Goal: Task Accomplishment & Management: Complete application form

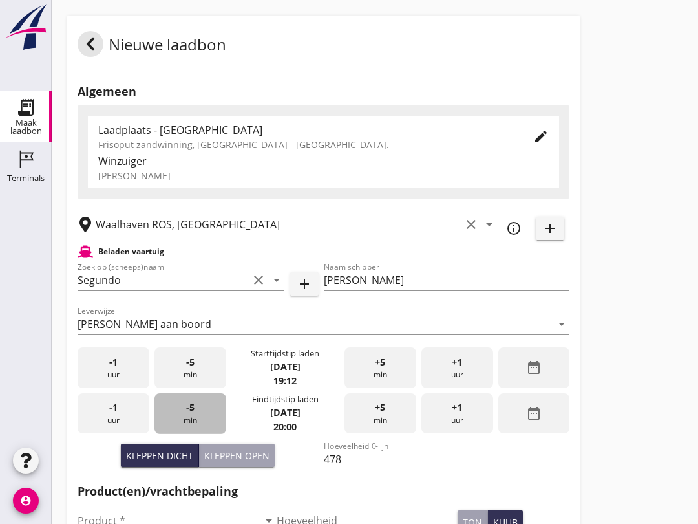
click at [179, 429] on div "-5 min" at bounding box center [190, 413] width 72 height 41
click at [204, 424] on div "-5 min" at bounding box center [190, 413] width 72 height 41
click at [198, 421] on div "-5 min" at bounding box center [190, 413] width 72 height 41
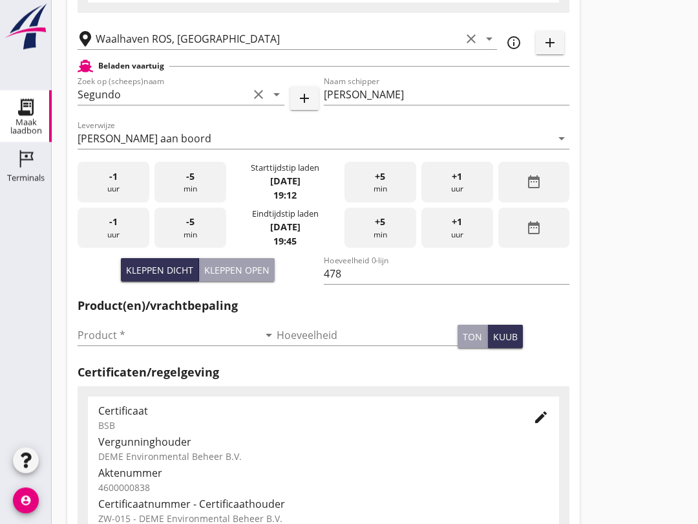
scroll to position [186, 0]
click at [140, 345] on input "Product *" at bounding box center [168, 334] width 181 height 21
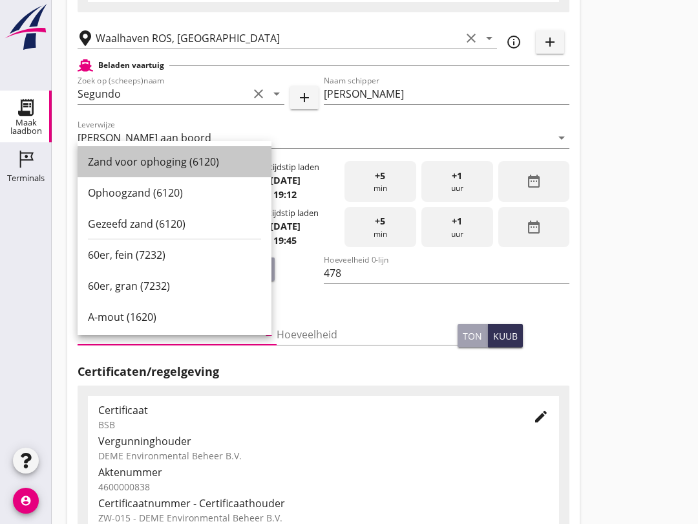
click at [200, 157] on div "Zand voor ophoging (6120)" at bounding box center [174, 162] width 173 height 16
type input "Zand voor ophoging (6120)"
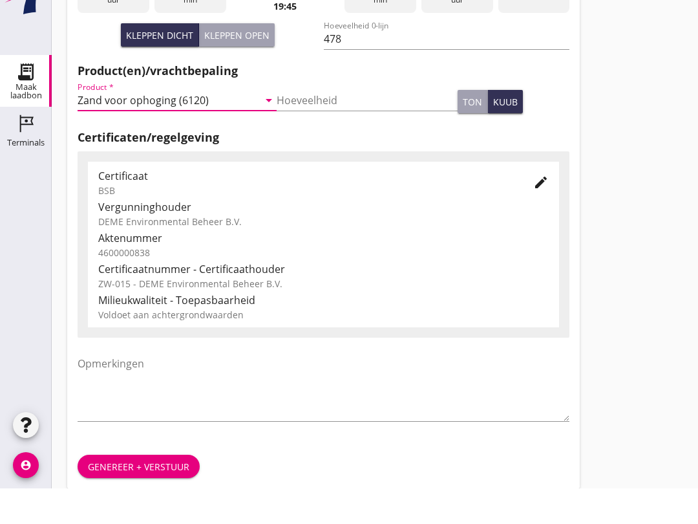
scroll to position [411, 0]
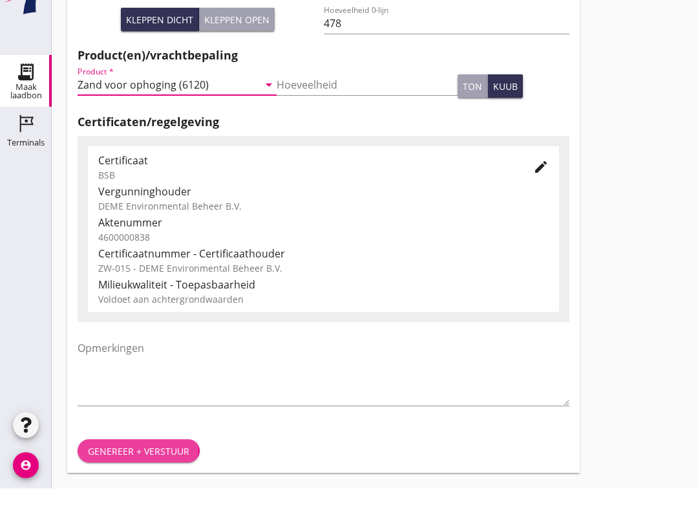
click at [156, 480] on div "Genereer + verstuur" at bounding box center [138, 487] width 101 height 14
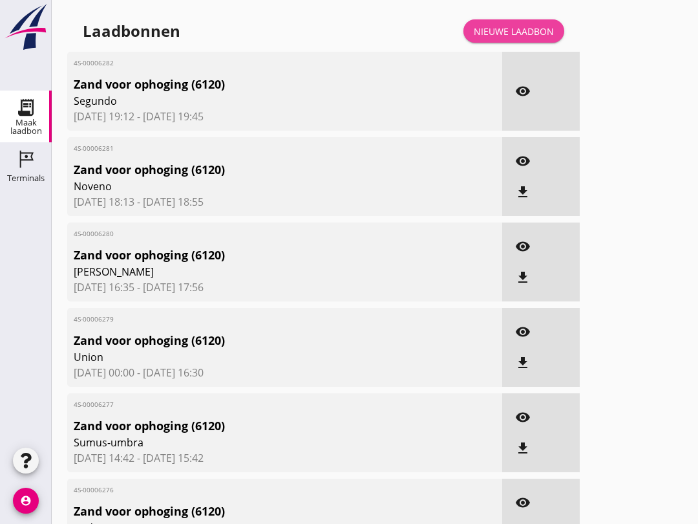
click at [524, 38] on div "Nieuwe laadbon" at bounding box center [514, 32] width 80 height 14
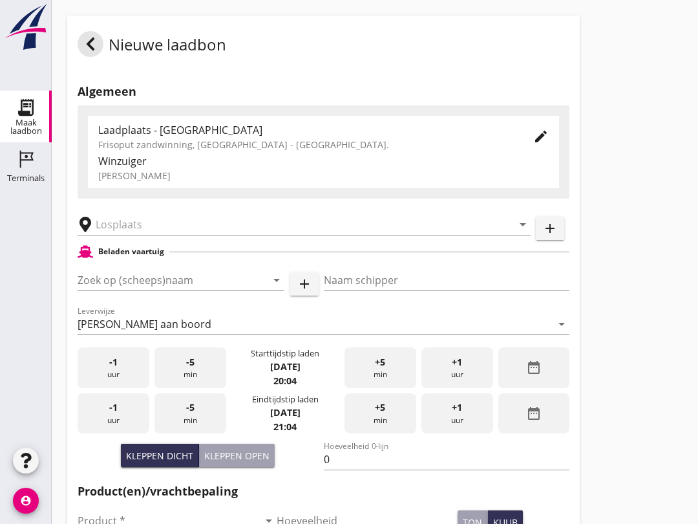
click at [169, 290] on input "Zoek op (scheeps)naam" at bounding box center [163, 280] width 171 height 21
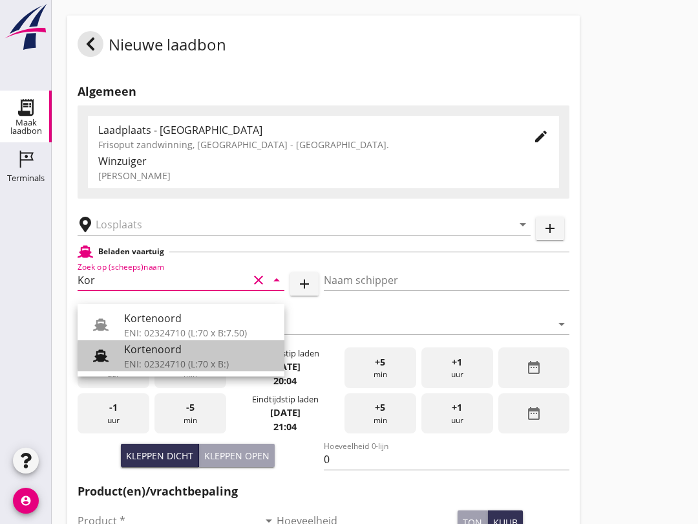
click at [184, 359] on div "ENI: 02324710 (L:70 x B:)" at bounding box center [199, 364] width 150 height 14
type input "Kortenoord"
type input "[PERSON_NAME]/[PERSON_NAME]"
type input "621"
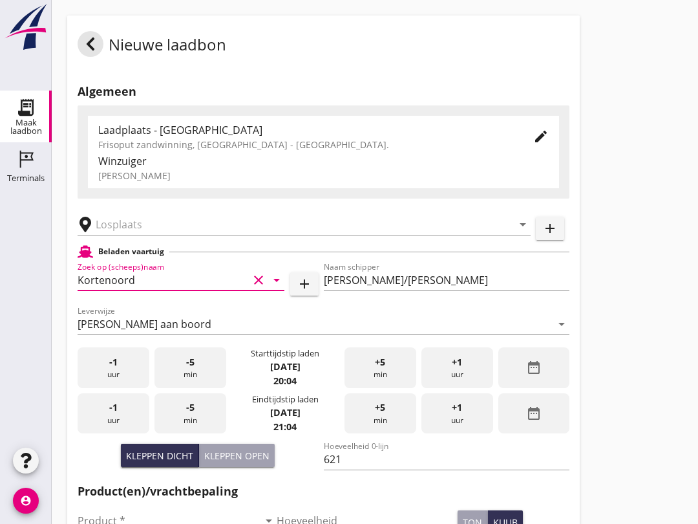
click at [153, 235] on input "text" at bounding box center [295, 224] width 399 height 21
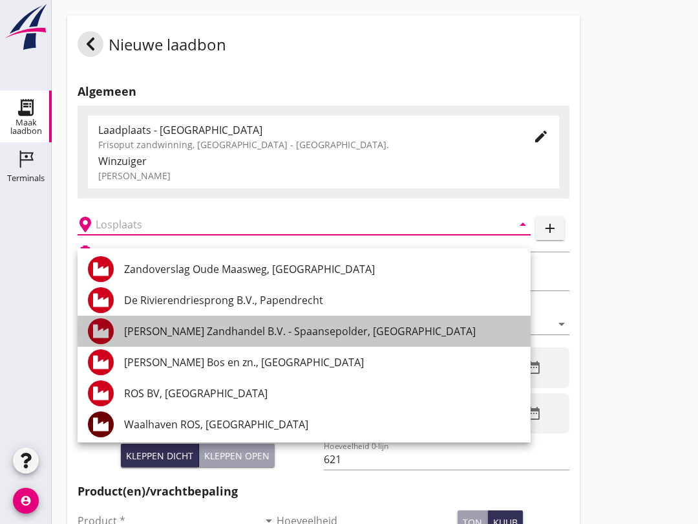
click at [329, 343] on div "[PERSON_NAME] Zandhandel B.V. - Spaansepolder, [GEOGRAPHIC_DATA]" at bounding box center [322, 330] width 396 height 31
type input "[PERSON_NAME] Zandhandel B.V. - Spaansepolder, [GEOGRAPHIC_DATA]"
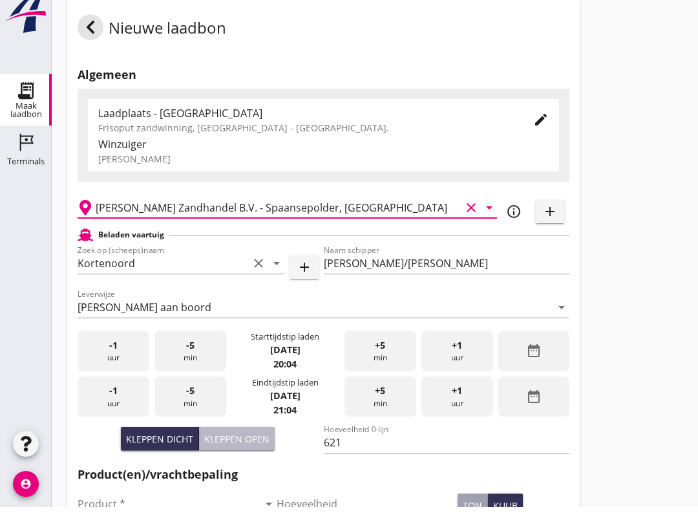
click at [250, 449] on div "Kleppen open" at bounding box center [236, 456] width 65 height 14
type input "518"
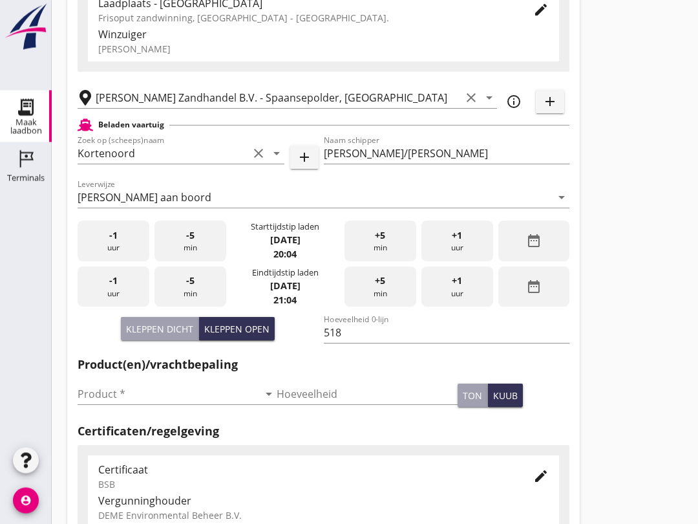
scroll to position [129, 0]
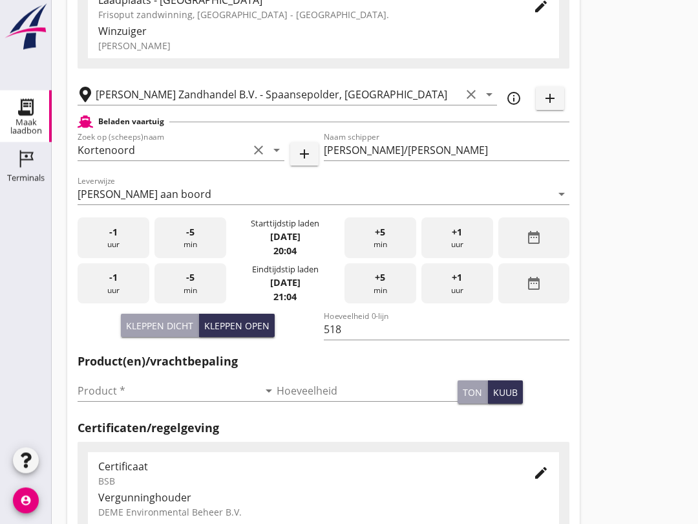
click at [164, 399] on input "Product *" at bounding box center [168, 391] width 181 height 21
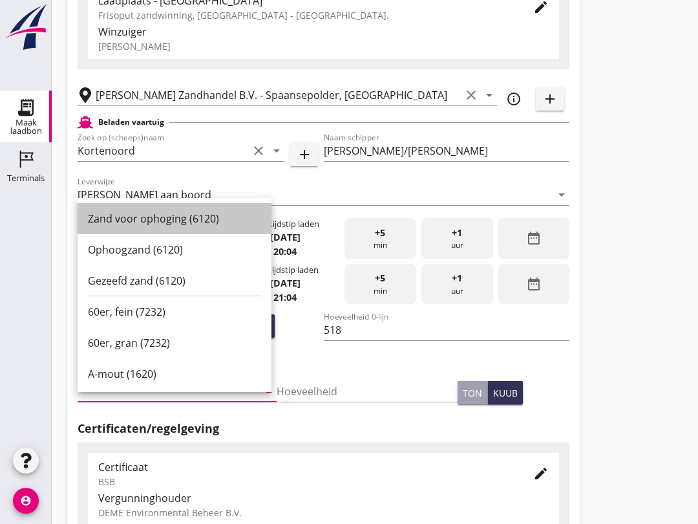
click at [188, 217] on div "Zand voor ophoging (6120)" at bounding box center [174, 219] width 173 height 16
type input "Zand voor ophoging (6120)"
